Goal: Information Seeking & Learning: Learn about a topic

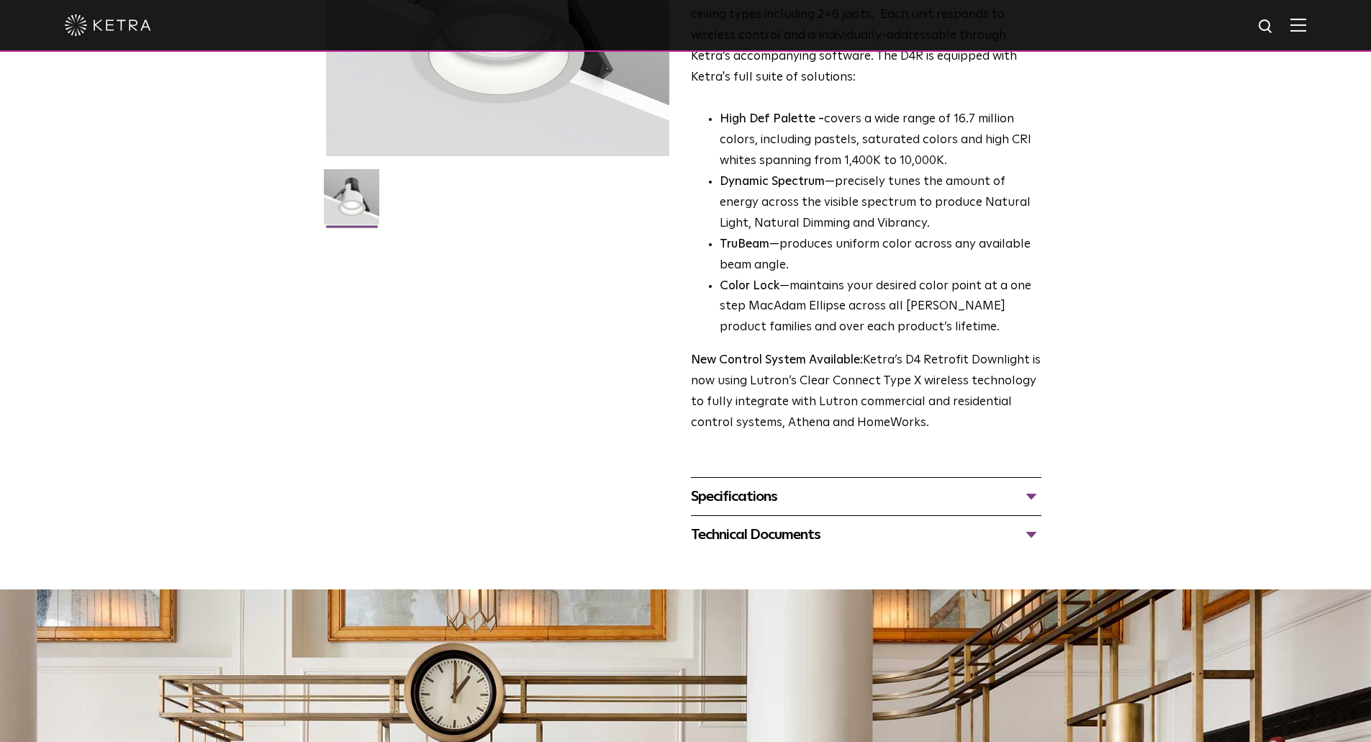
scroll to position [360, 0]
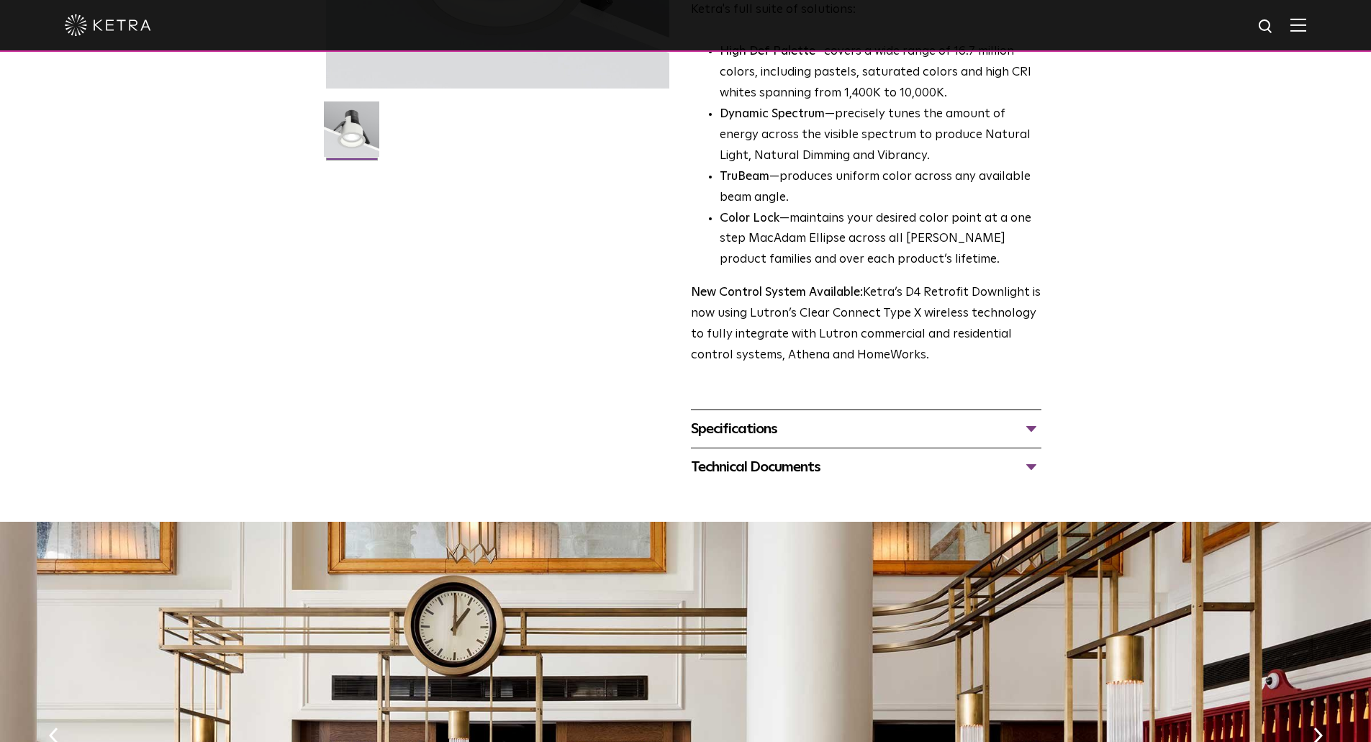
click at [796, 432] on div "Specifications" at bounding box center [866, 429] width 351 height 23
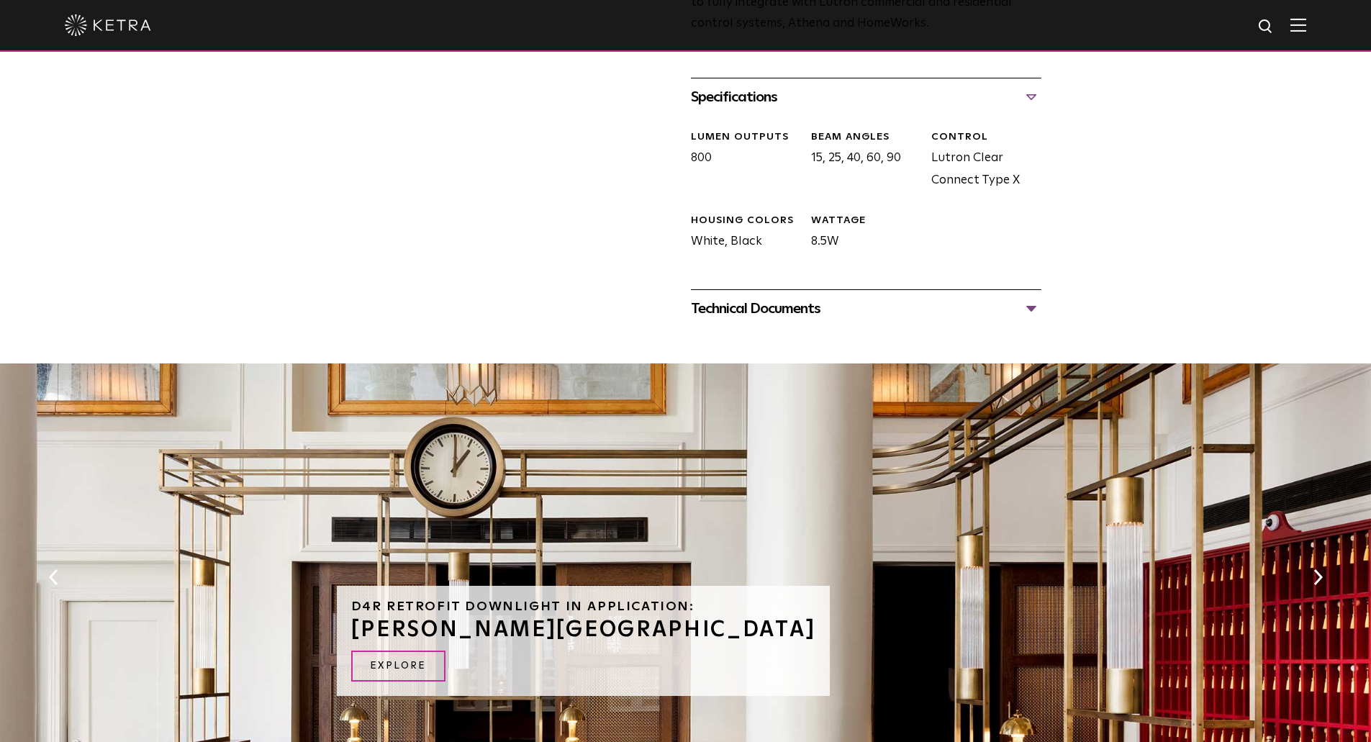
scroll to position [720, 0]
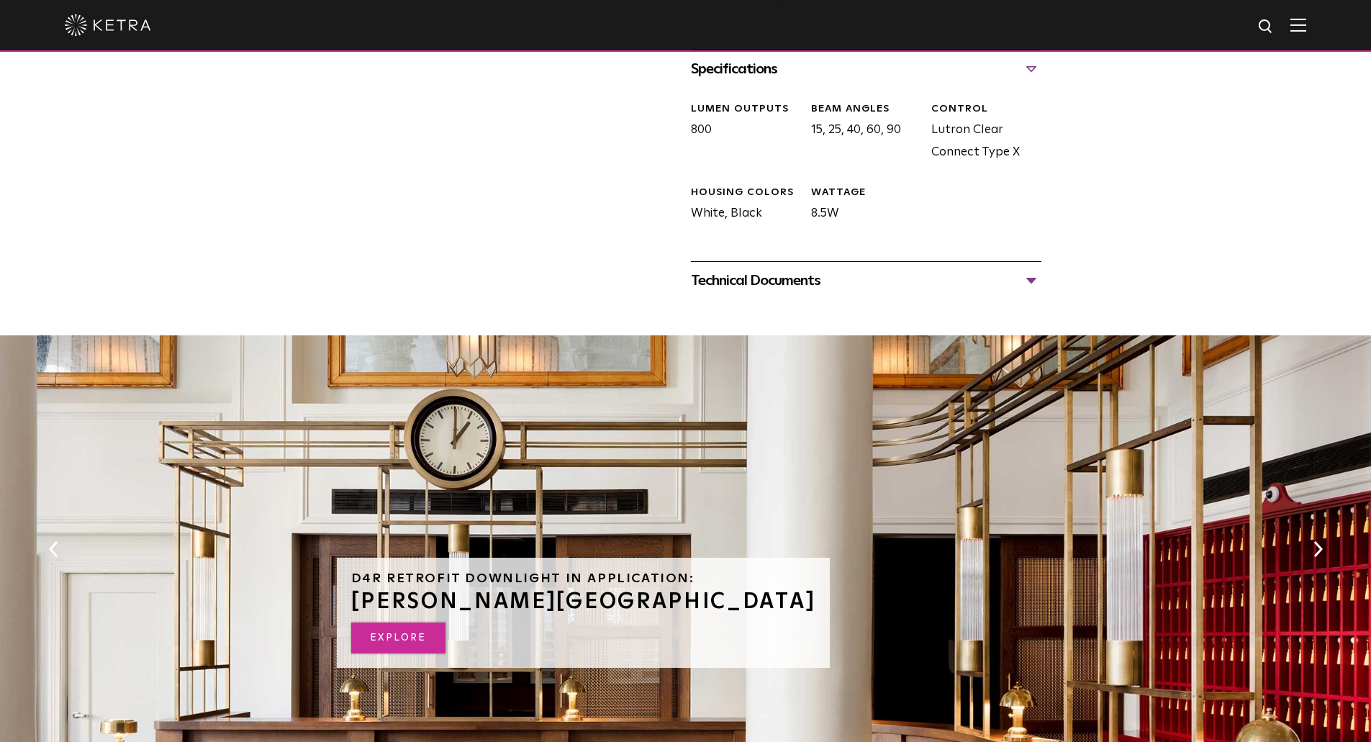
click at [404, 631] on link "EXPLORE" at bounding box center [398, 638] width 94 height 31
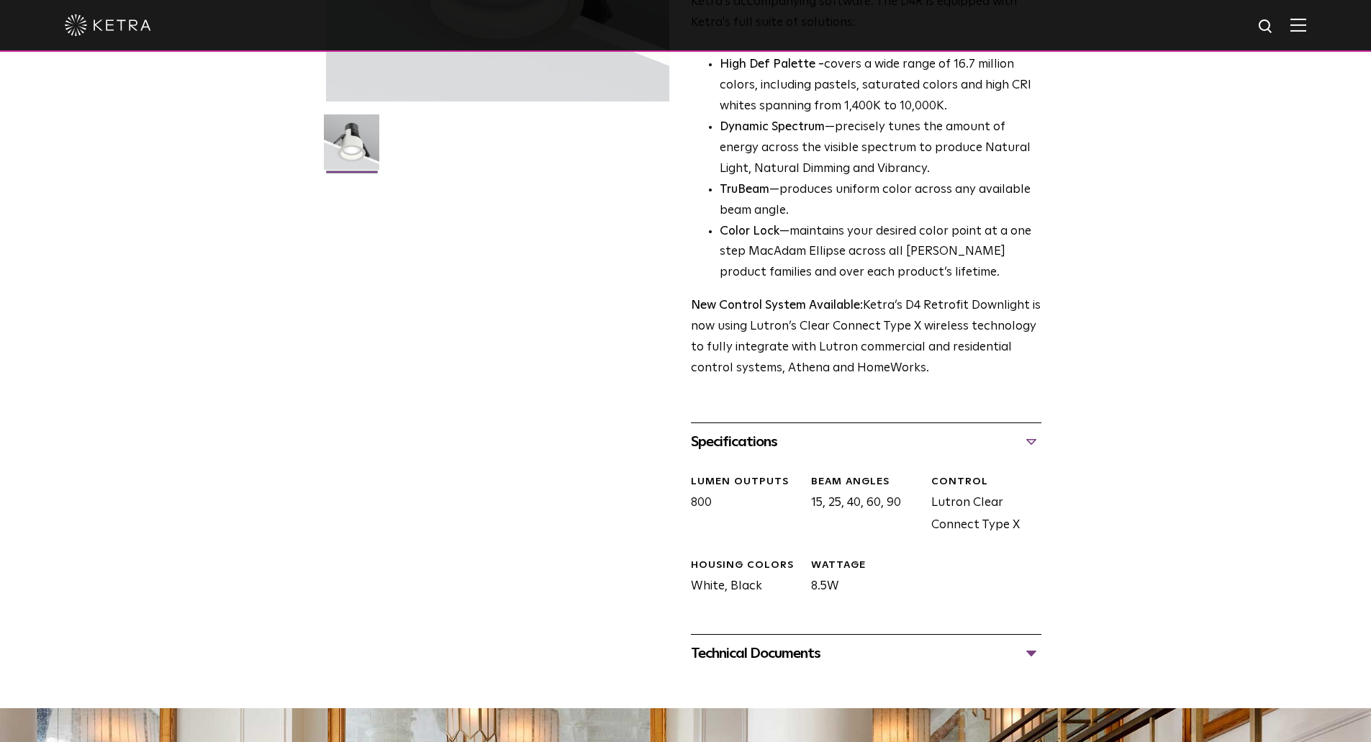
scroll to position [0, 0]
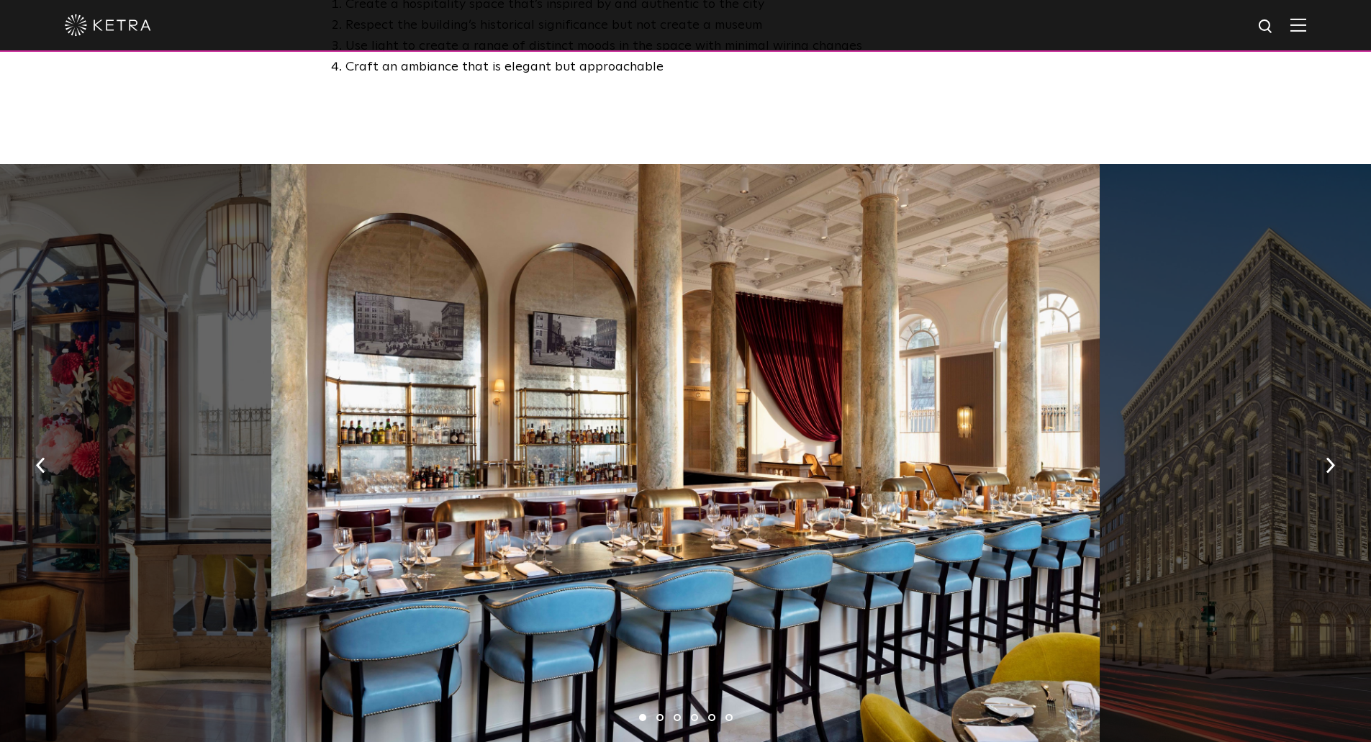
scroll to position [1008, 0]
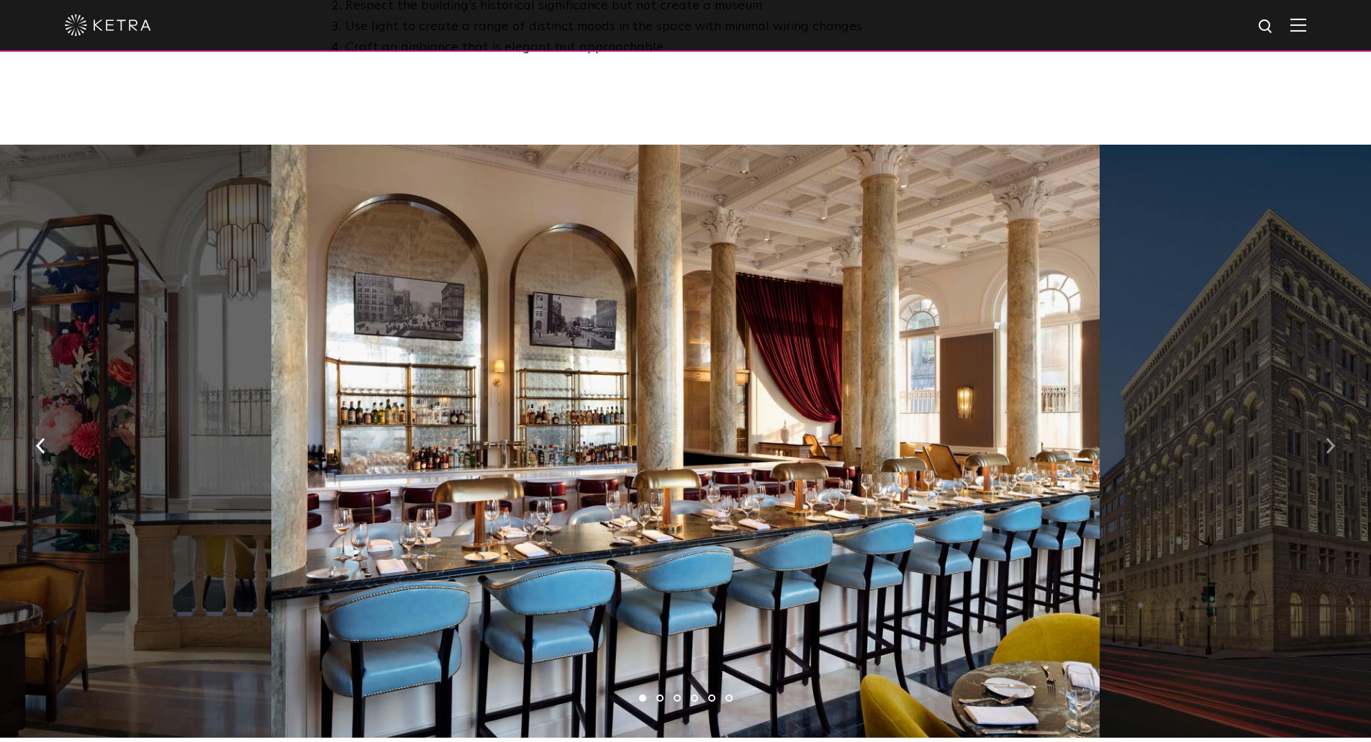
click at [1323, 420] on button "button" at bounding box center [1330, 445] width 31 height 50
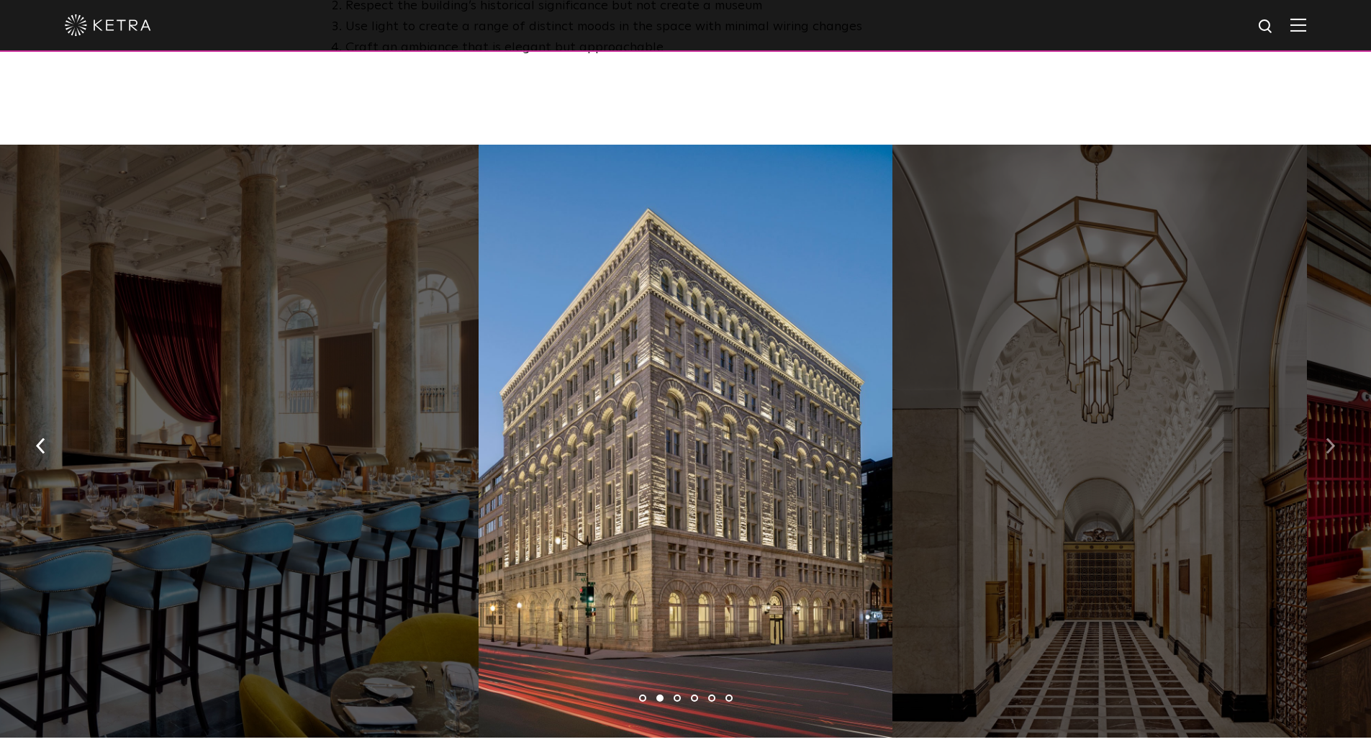
click at [1323, 420] on button "button" at bounding box center [1330, 445] width 31 height 50
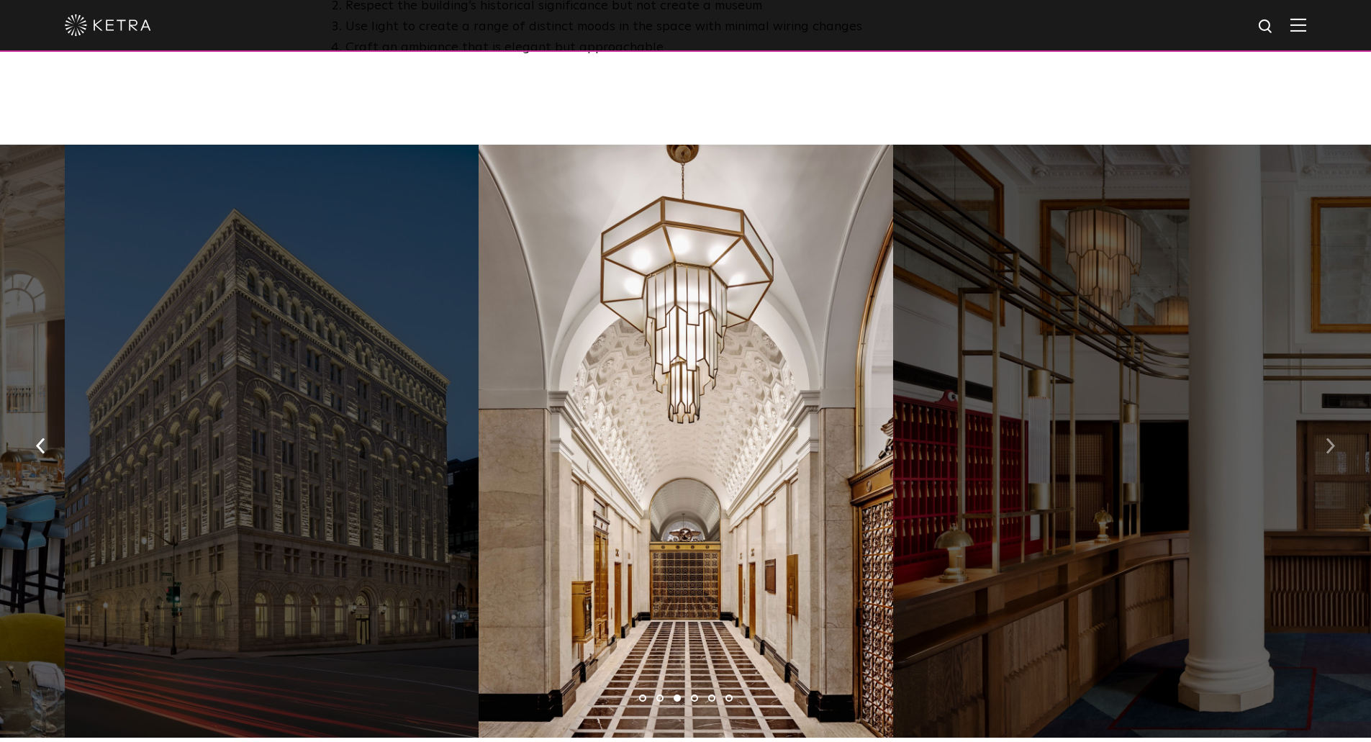
click at [1323, 420] on button "button" at bounding box center [1330, 445] width 31 height 50
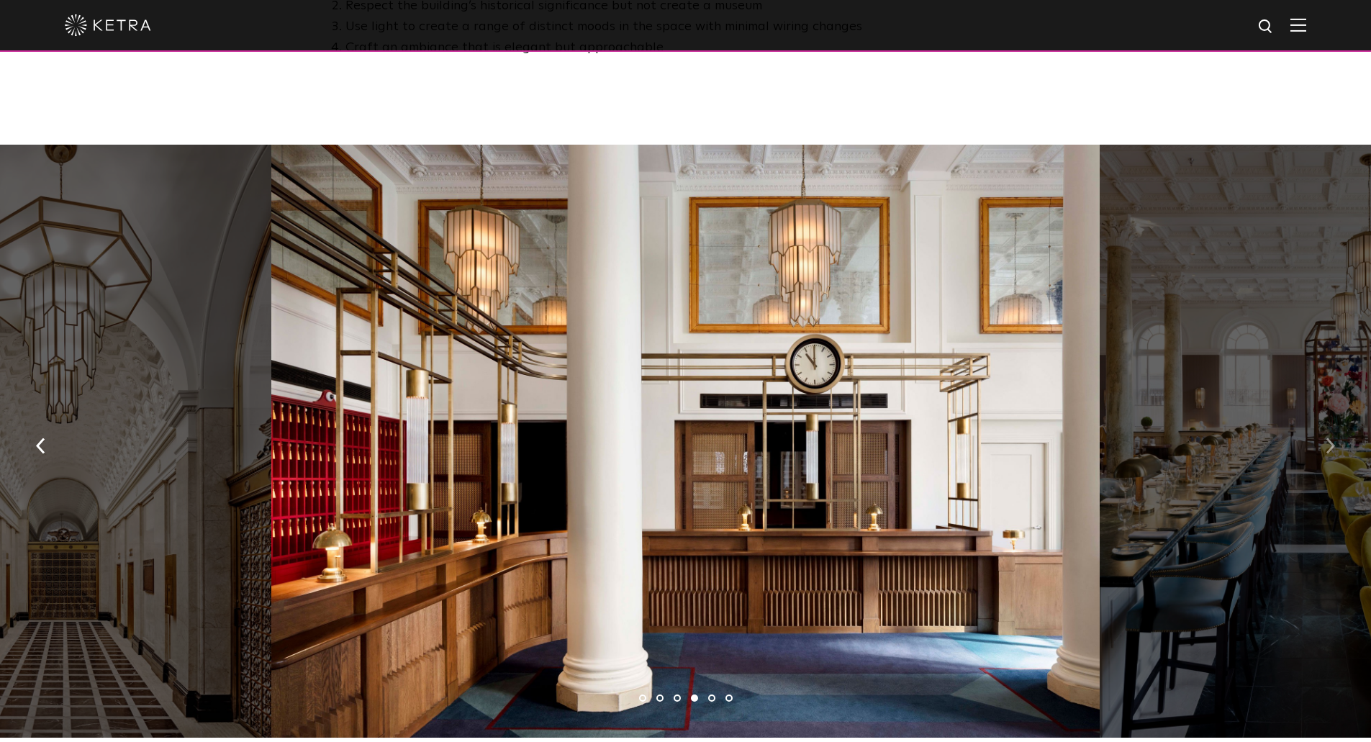
click at [1323, 420] on button "button" at bounding box center [1330, 445] width 31 height 50
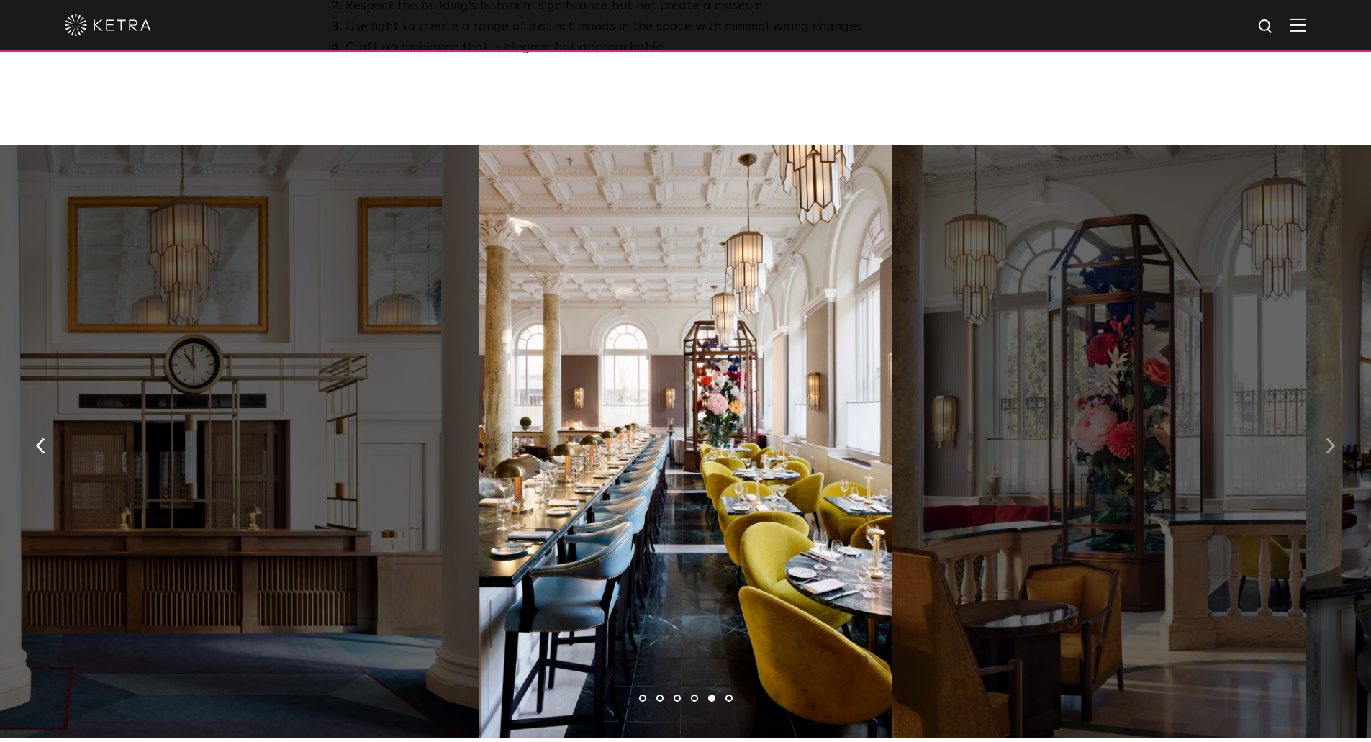
click at [1323, 420] on button "button" at bounding box center [1330, 445] width 31 height 50
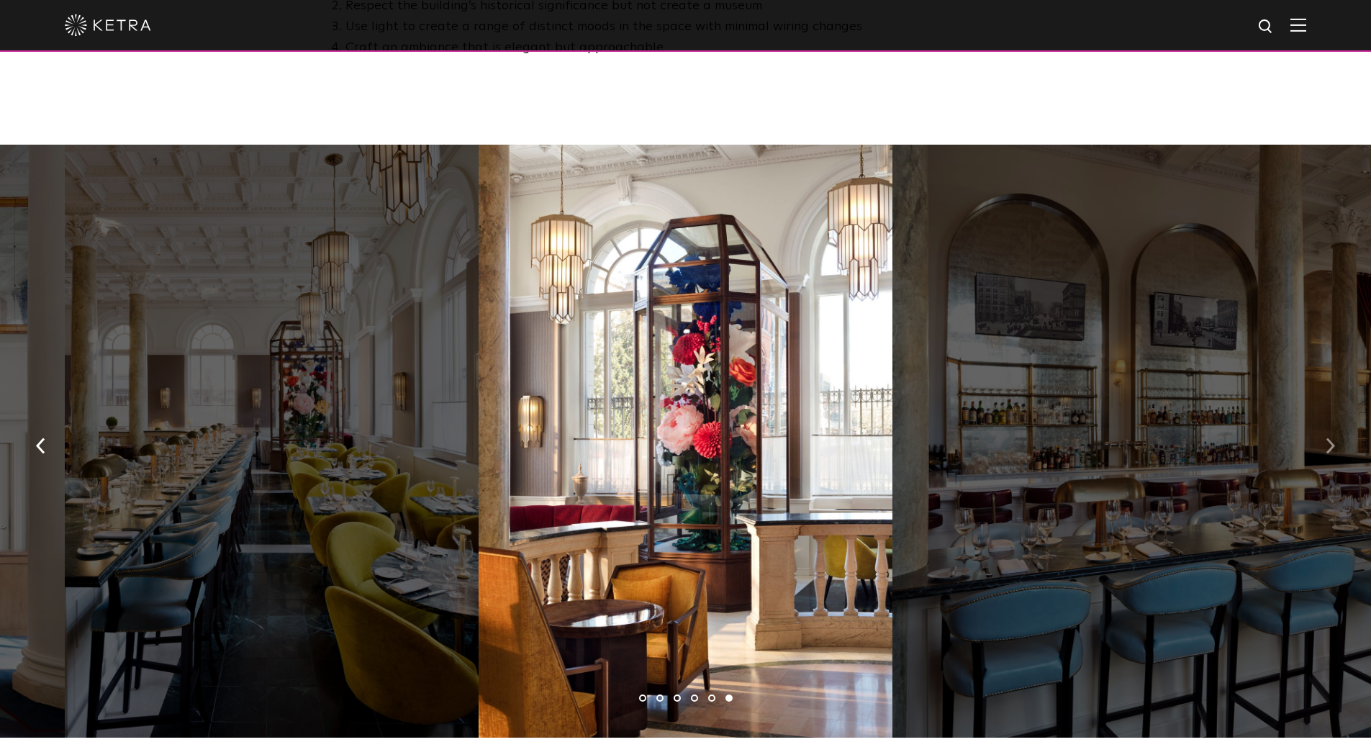
click at [1323, 420] on button "button" at bounding box center [1330, 445] width 31 height 50
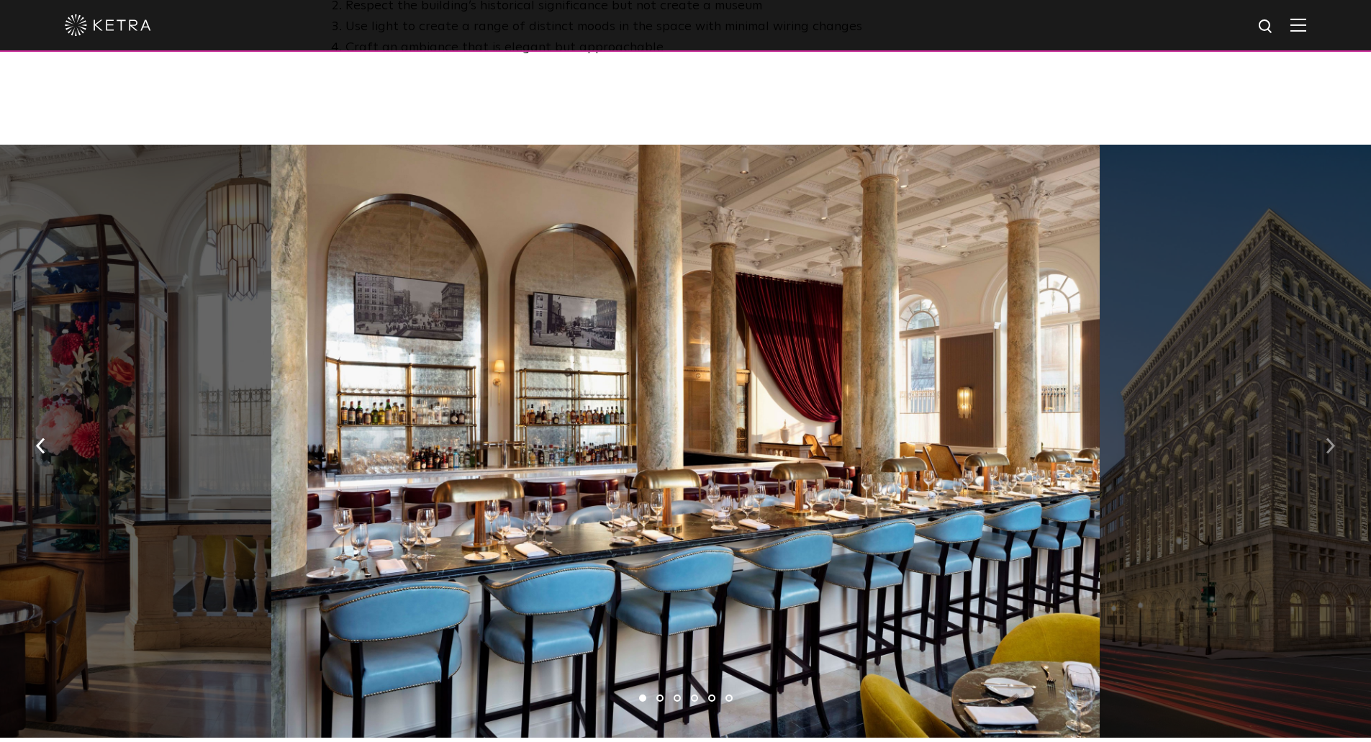
click at [1331, 420] on button "button" at bounding box center [1330, 445] width 31 height 50
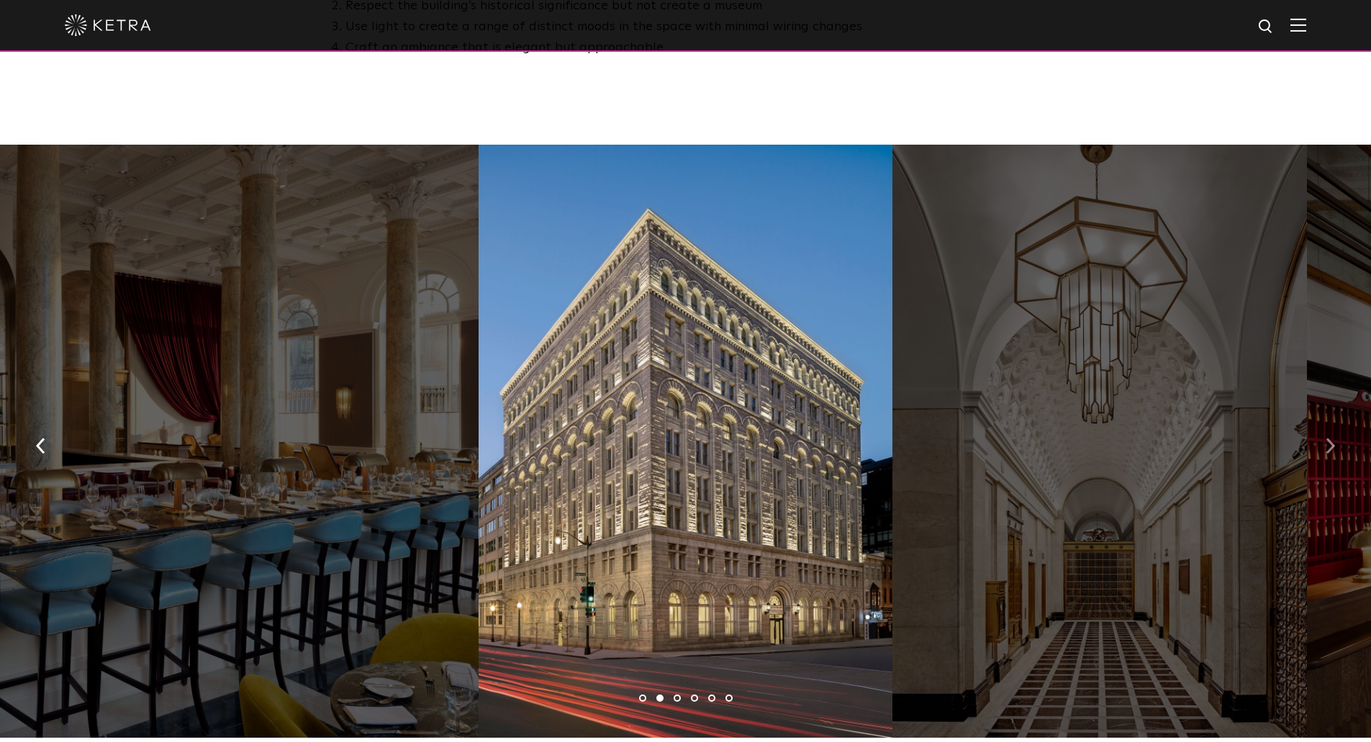
click at [1331, 420] on button "button" at bounding box center [1330, 445] width 31 height 50
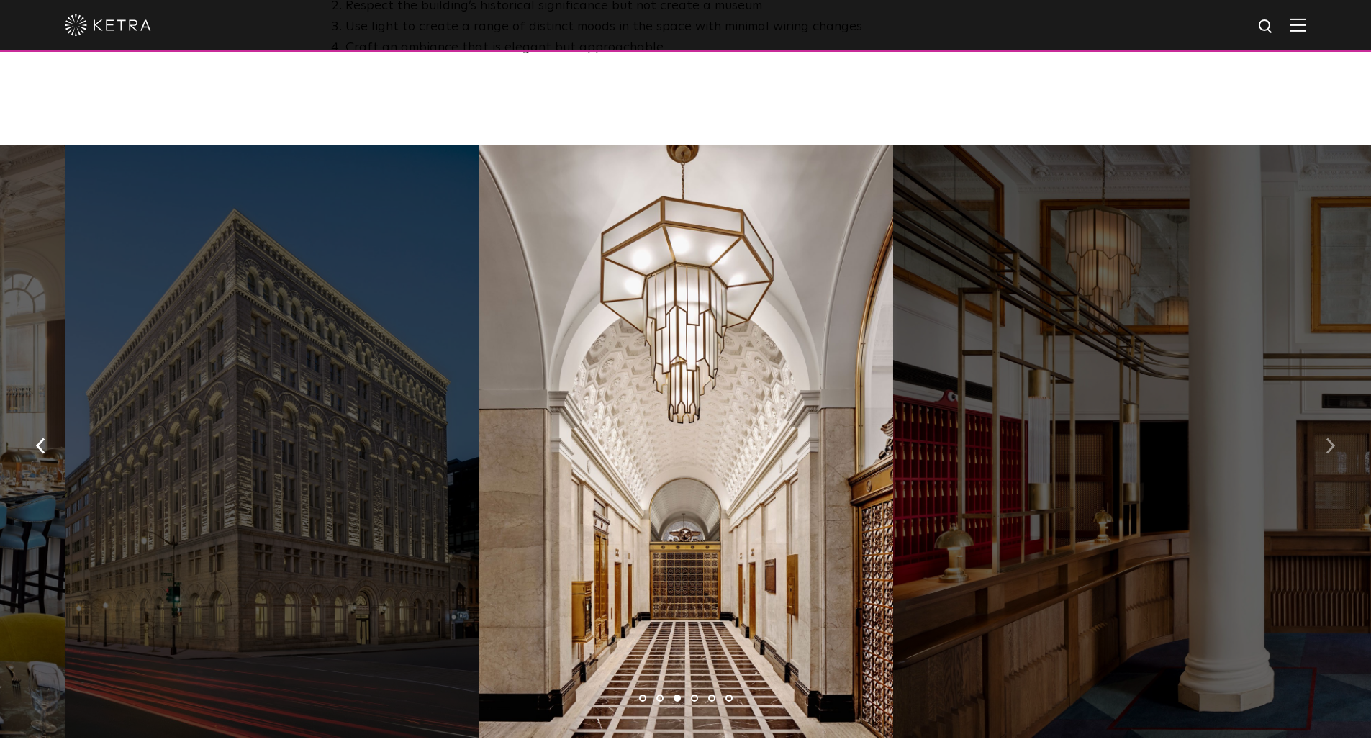
click at [1332, 420] on button "button" at bounding box center [1330, 445] width 31 height 50
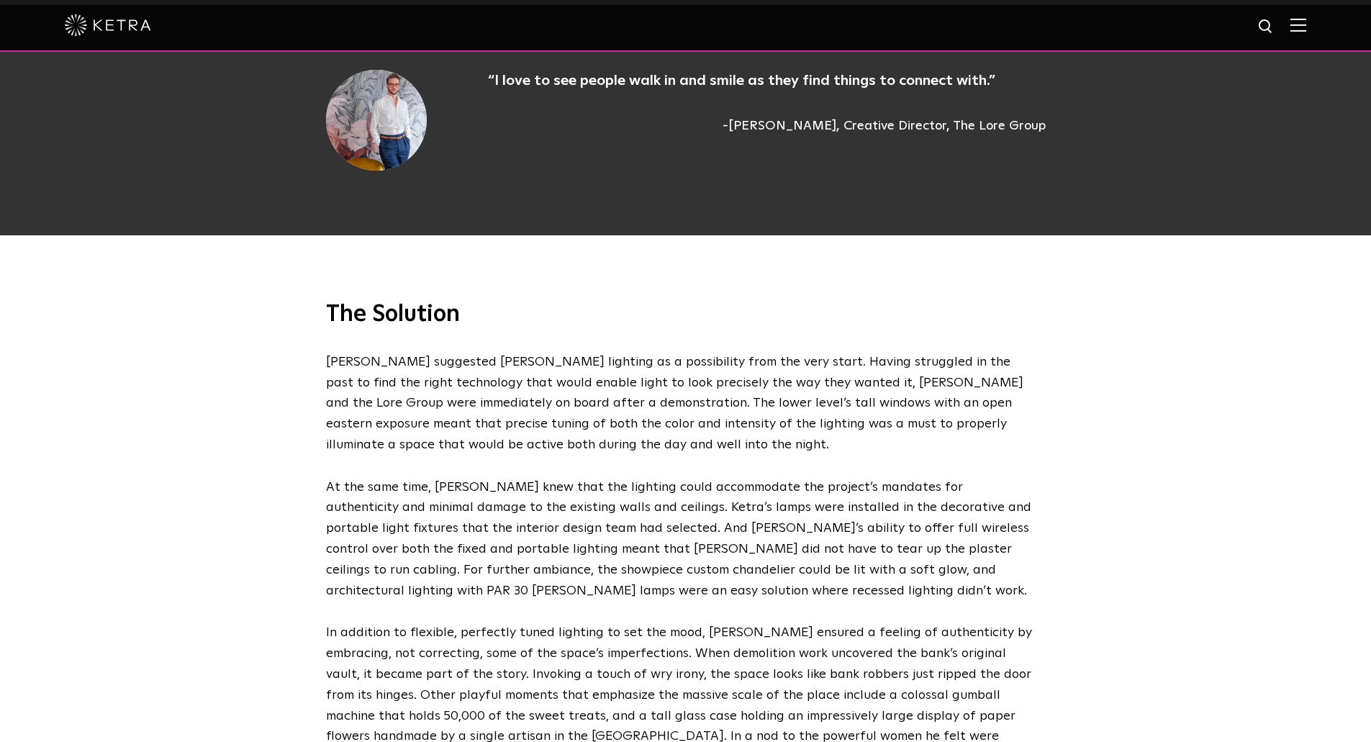
scroll to position [0, 0]
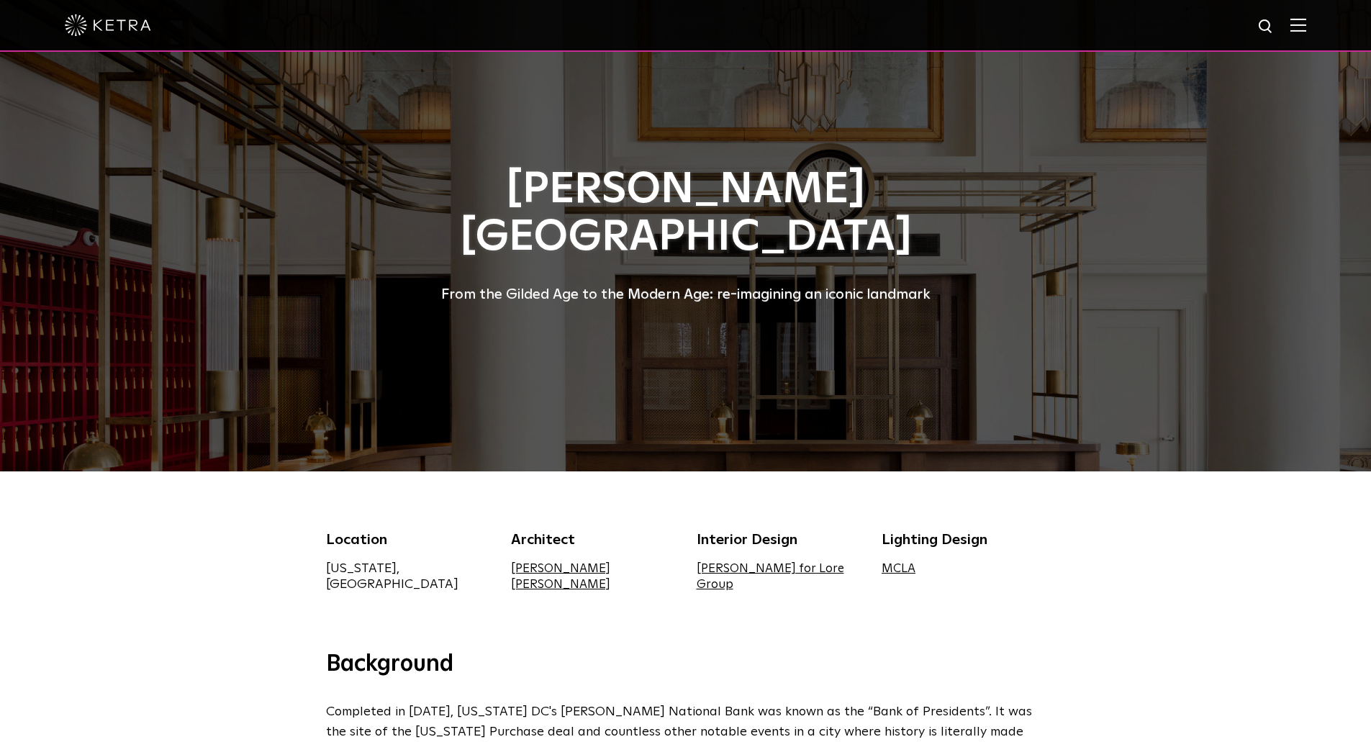
drag, startPoint x: 964, startPoint y: 374, endPoint x: 893, endPoint y: 145, distance: 239.8
